Goal: Task Accomplishment & Management: Manage account settings

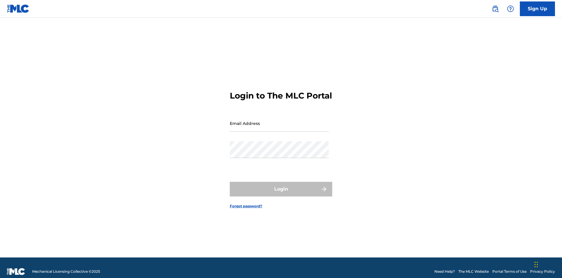
scroll to position [8, 0]
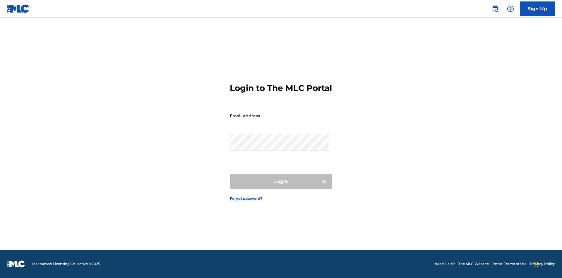
click at [279, 120] on input "Email Address" at bounding box center [279, 115] width 99 height 17
type input "[PERSON_NAME][EMAIL_ADDRESS][PERSON_NAME][DOMAIN_NAME]"
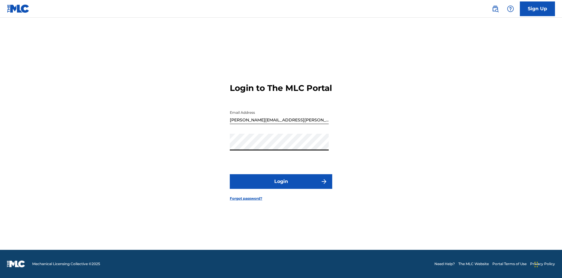
click at [281, 186] on button "Login" at bounding box center [281, 181] width 102 height 15
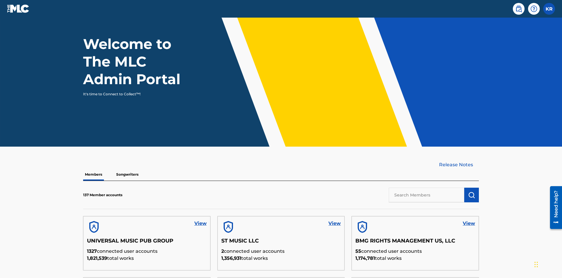
scroll to position [177, 0]
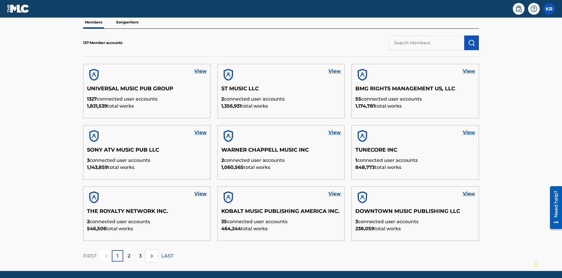
click at [427, 42] on input "text" at bounding box center [427, 42] width 76 height 15
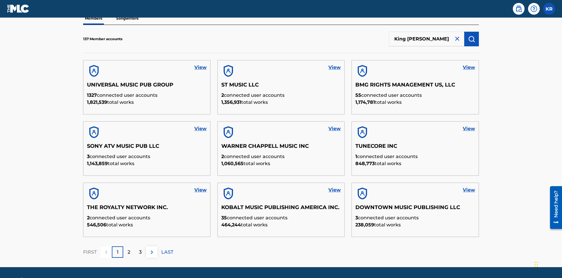
type input "King McTesterson"
click at [472, 39] on img "submit" at bounding box center [471, 38] width 7 height 7
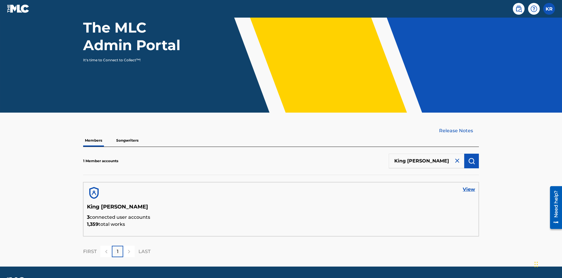
scroll to position [76, 0]
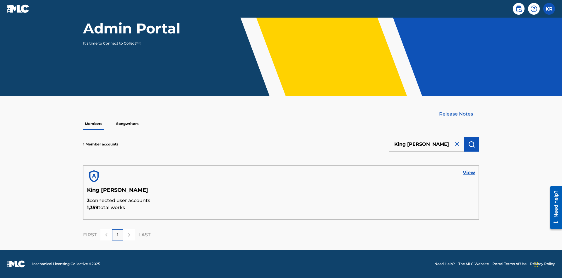
click at [469, 172] on link "View" at bounding box center [469, 172] width 12 height 7
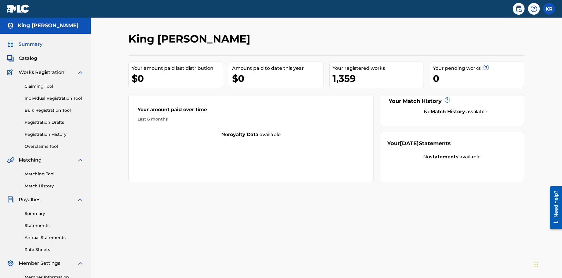
scroll to position [73, 0]
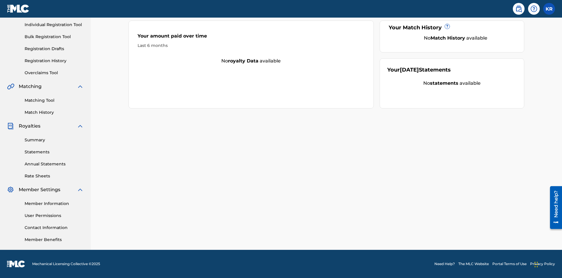
click at [54, 227] on link "Contact Information" at bounding box center [54, 227] width 59 height 6
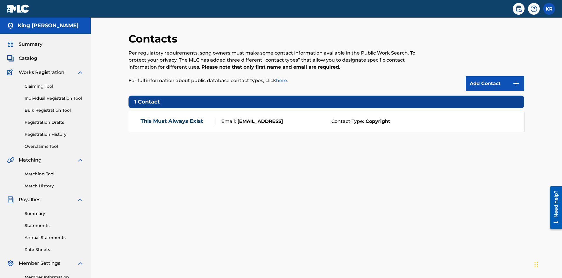
scroll to position [45, 0]
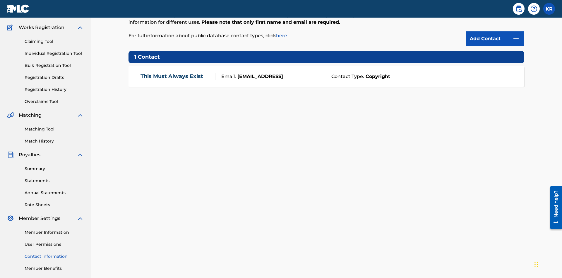
click at [516, 39] on img at bounding box center [516, 38] width 7 height 7
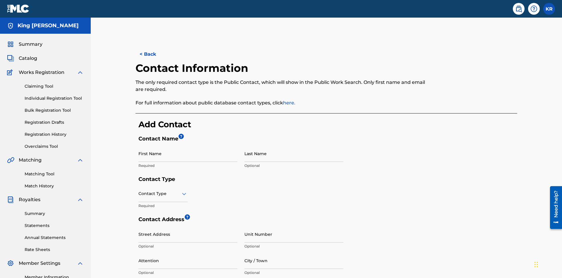
scroll to position [109, 0]
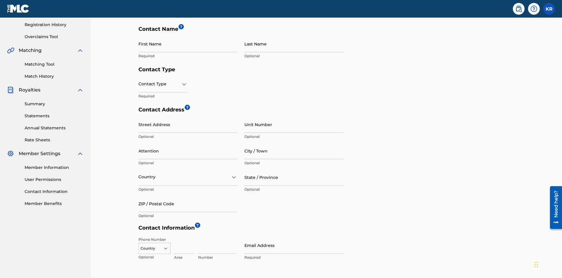
click at [188, 44] on input "First Name" at bounding box center [187, 43] width 99 height 17
type input "2025.08.22.04.22.31"
click at [294, 44] on input "Last Name" at bounding box center [293, 43] width 99 height 17
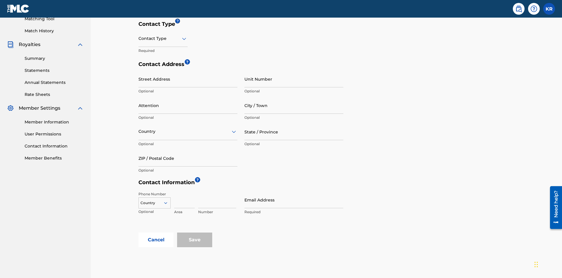
type input "2025.08.22.04.22.31"
click at [139, 38] on input "text" at bounding box center [138, 38] width 1 height 6
click at [163, 80] on div "Legal" at bounding box center [163, 79] width 49 height 13
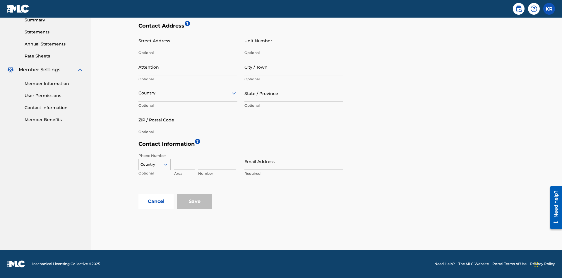
click at [294, 67] on input "City / Town" at bounding box center [293, 67] width 99 height 17
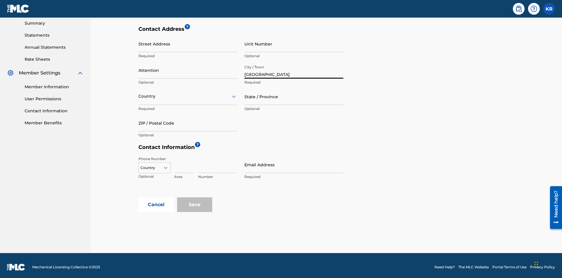
type input "Vancouver"
click at [188, 44] on input "Street Address" at bounding box center [187, 43] width 99 height 17
type input "123 Main Street"
click at [294, 44] on input "Unit Number" at bounding box center [293, 43] width 99 height 17
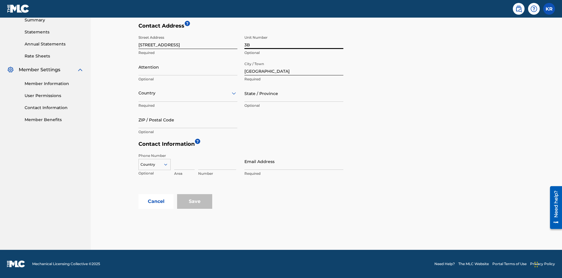
type input "3B"
click at [188, 67] on input "Attention" at bounding box center [187, 67] width 99 height 17
type input "Jim Jones"
click at [139, 93] on input "text" at bounding box center [138, 93] width 1 height 6
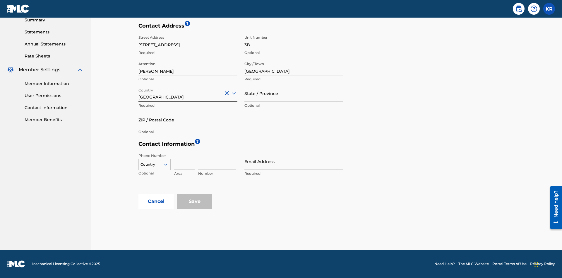
click at [294, 93] on input "State / Province" at bounding box center [293, 93] width 99 height 17
type input "Varna"
click at [188, 119] on input "ZIP / Postal Code" at bounding box center [187, 119] width 99 height 17
type input "V5X 2Z9"
click at [168, 164] on icon at bounding box center [165, 164] width 5 height 5
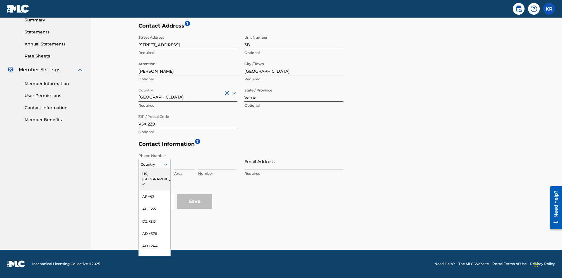
click at [155, 174] on div "US, CA +1" at bounding box center [155, 178] width 32 height 23
click at [184, 161] on input at bounding box center [184, 161] width 20 height 17
type input "202"
click at [217, 161] on input at bounding box center [217, 161] width 38 height 17
type input "1234567"
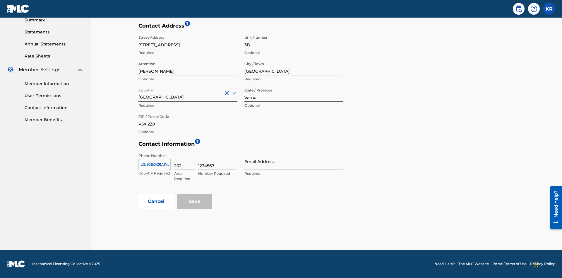
click at [294, 161] on input "Email Address" at bounding box center [293, 161] width 99 height 17
type input "tester@email.com"
click at [156, 201] on button "Cancel" at bounding box center [155, 201] width 35 height 15
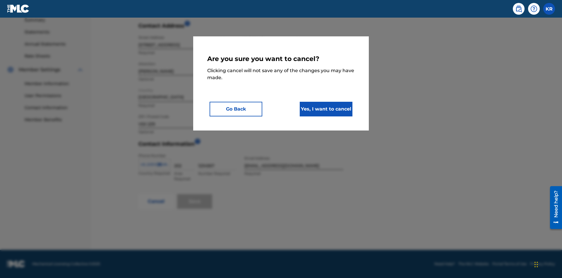
click at [326, 109] on button "Yes, I want to cancel" at bounding box center [326, 109] width 53 height 15
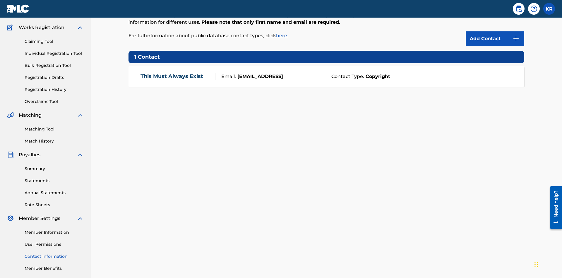
scroll to position [73, 0]
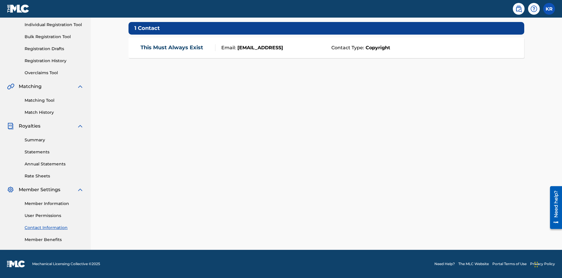
click at [326, 47] on div "Email: test@test.test" at bounding box center [271, 47] width 113 height 7
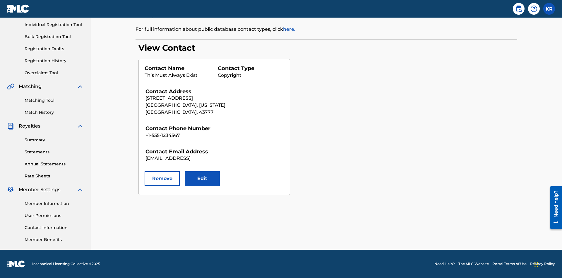
click at [202, 178] on button "Edit" at bounding box center [202, 178] width 35 height 15
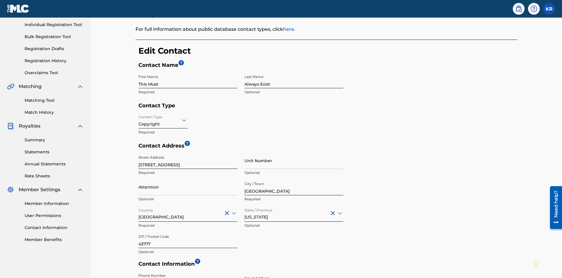
scroll to position [109, 0]
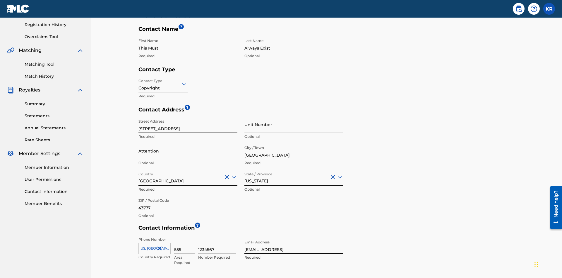
click at [188, 44] on input "This Must" at bounding box center [187, 43] width 99 height 17
type input "2025.08.22.04.23.45"
click at [294, 44] on input "Always Exist" at bounding box center [293, 43] width 99 height 17
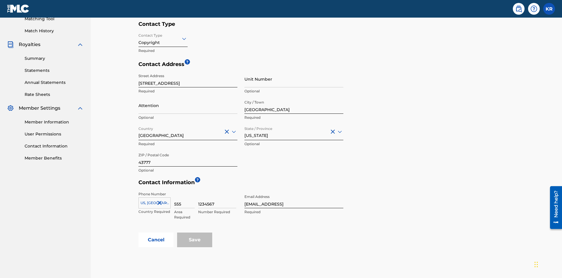
type input "2025.08.22.04.23.45"
click at [139, 38] on input "Contact Type" at bounding box center [138, 38] width 1 height 6
click at [163, 80] on div "Legal" at bounding box center [163, 79] width 49 height 13
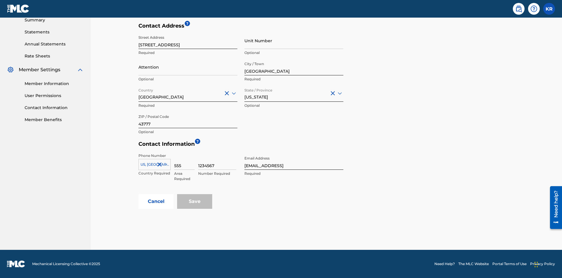
click at [294, 67] on input "Townville" at bounding box center [293, 67] width 99 height 17
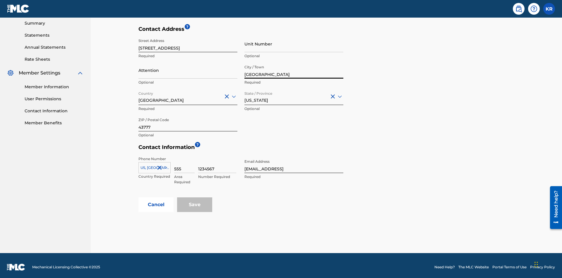
type input "North Sydney"
click at [188, 44] on input "123 Main Street" at bounding box center [187, 43] width 99 height 17
type input "900 Second Avenue"
click at [294, 44] on input "Unit Number" at bounding box center [293, 43] width 99 height 17
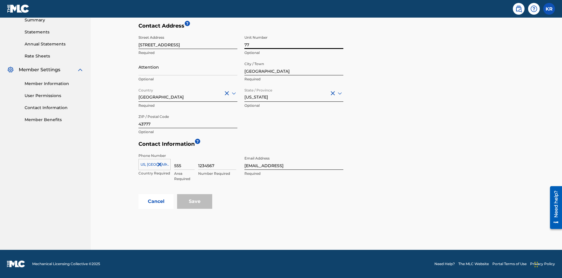
type input "77"
click at [188, 67] on input "Attention" at bounding box center [187, 67] width 99 height 17
type input "Kim Miller"
click at [139, 93] on input "Country" at bounding box center [138, 93] width 1 height 6
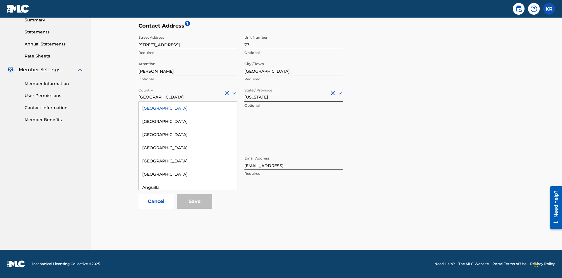
click at [188, 260] on div "Australia" at bounding box center [188, 252] width 98 height 13
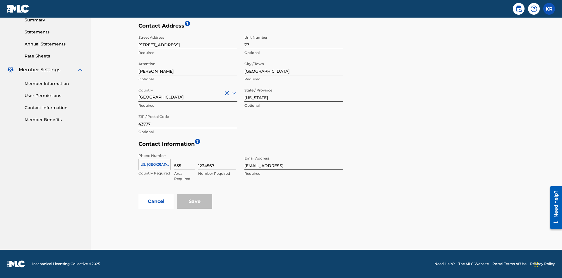
click at [294, 93] on input "Ohio" at bounding box center [293, 93] width 99 height 17
type input "NSW"
click at [188, 119] on input "43777" at bounding box center [187, 119] width 99 height 17
type input "2060"
click at [165, 164] on icon at bounding box center [165, 164] width 3 height 2
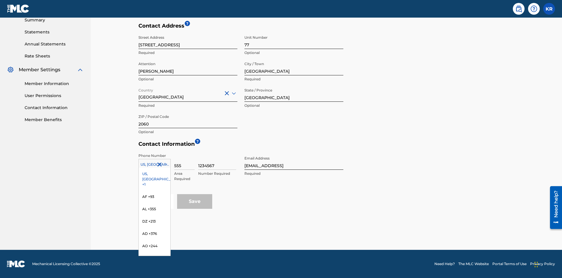
click at [184, 161] on input "555" at bounding box center [184, 161] width 20 height 17
type input "293"
click at [217, 161] on input "1234567" at bounding box center [217, 161] width 38 height 17
type input "9196900"
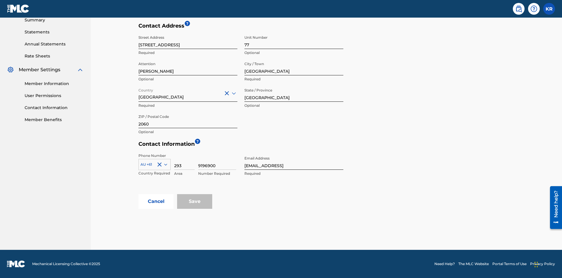
click at [294, 161] on input "test@test.test" at bounding box center [293, 161] width 99 height 17
type input "itPro@email.com"
click at [156, 201] on button "Cancel" at bounding box center [155, 201] width 35 height 15
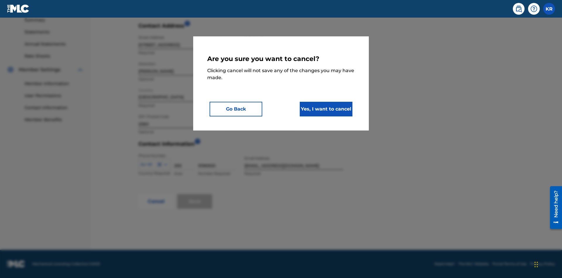
click at [326, 109] on button "Yes, I want to cancel" at bounding box center [326, 109] width 53 height 15
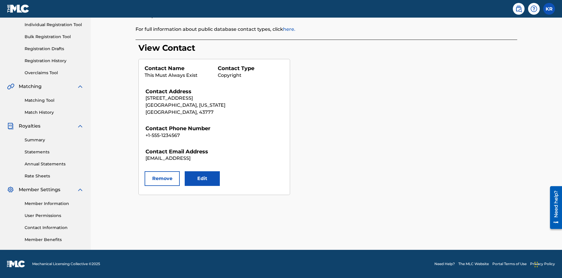
click at [162, 178] on button "Remove" at bounding box center [162, 178] width 35 height 15
